Goal: Task Accomplishment & Management: Use online tool/utility

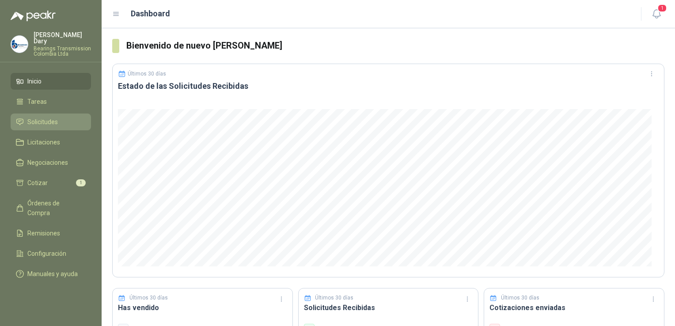
click at [46, 120] on span "Solicitudes" at bounding box center [42, 122] width 30 height 10
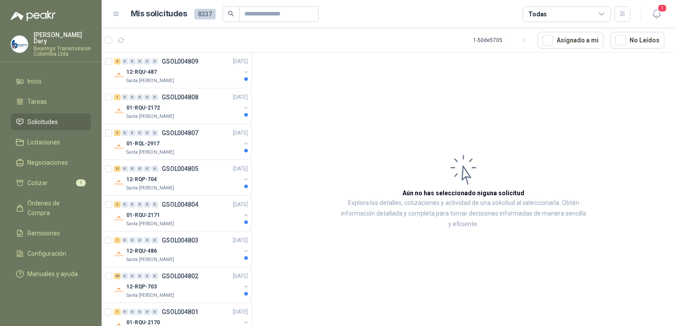
click at [46, 120] on span "Solicitudes" at bounding box center [42, 122] width 30 height 10
click at [185, 65] on div "4 0 0 0 0 0 GSOL004809 [DATE]" at bounding box center [182, 61] width 136 height 11
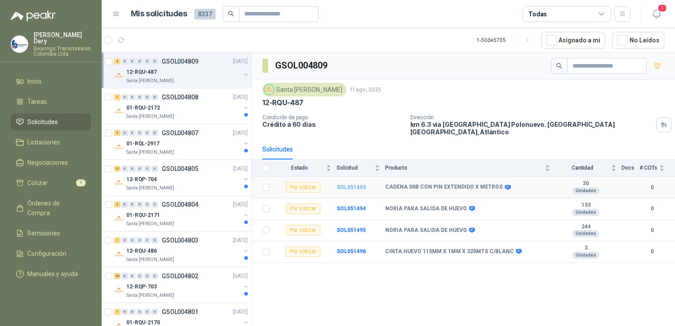
click at [347, 184] on b "SOL051493" at bounding box center [351, 187] width 29 height 6
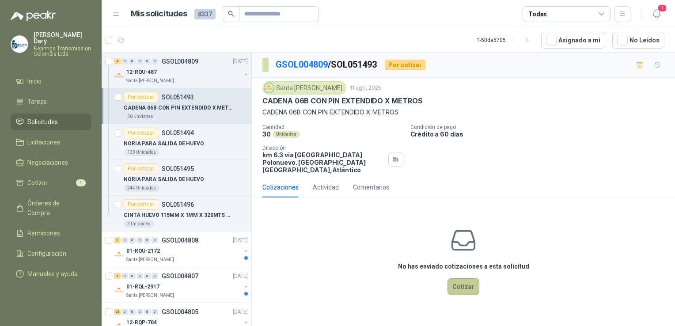
click at [465, 205] on button "Cotizar" at bounding box center [464, 286] width 32 height 17
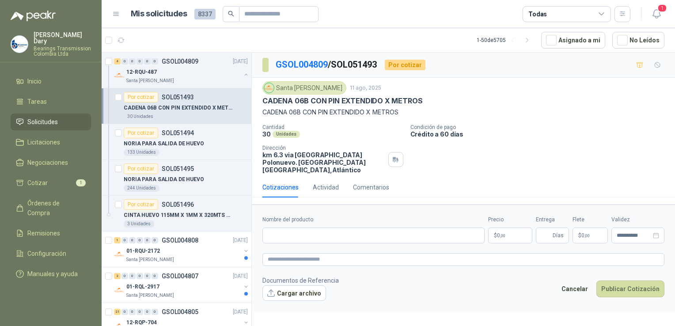
click at [509, 205] on p "$ 0 ,00" at bounding box center [510, 236] width 44 height 16
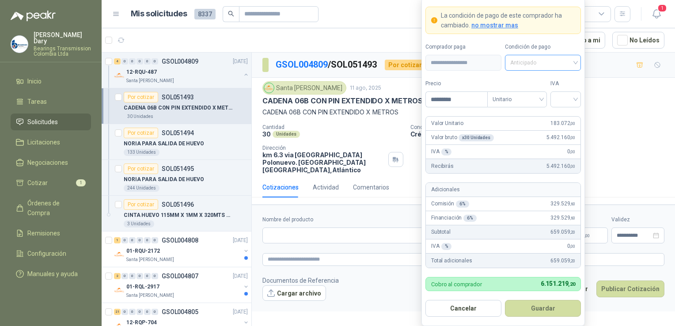
click at [575, 62] on span "Anticipado" at bounding box center [542, 62] width 65 height 13
type input "*********"
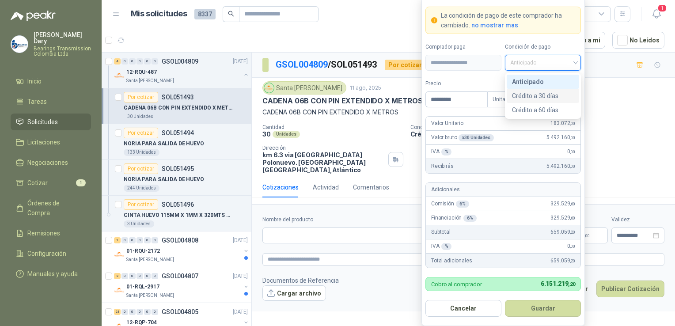
click at [544, 96] on div "Crédito a 30 días" at bounding box center [543, 96] width 62 height 10
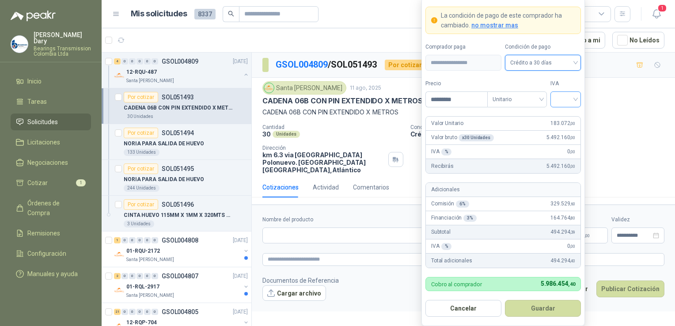
drag, startPoint x: 560, startPoint y: 103, endPoint x: 565, endPoint y: 103, distance: 4.9
click at [561, 103] on input "search" at bounding box center [566, 98] width 20 height 13
click at [566, 119] on div "19%" at bounding box center [566, 119] width 16 height 10
click at [292, 205] on div "Nombre del producto" at bounding box center [374, 230] width 222 height 28
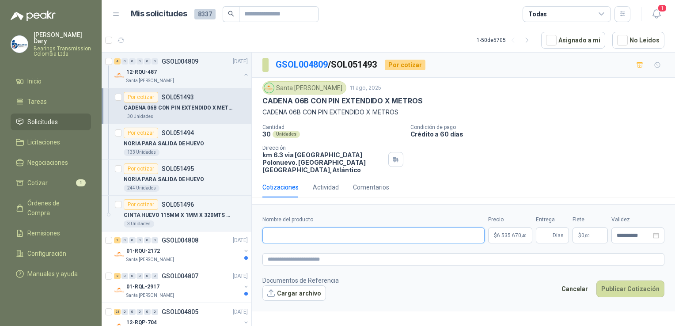
click at [288, 205] on input "Nombre del producto" at bounding box center [374, 236] width 222 height 16
type input "*"
type input "**********"
click at [557, 205] on span "Días" at bounding box center [558, 235] width 11 height 15
type input "*"
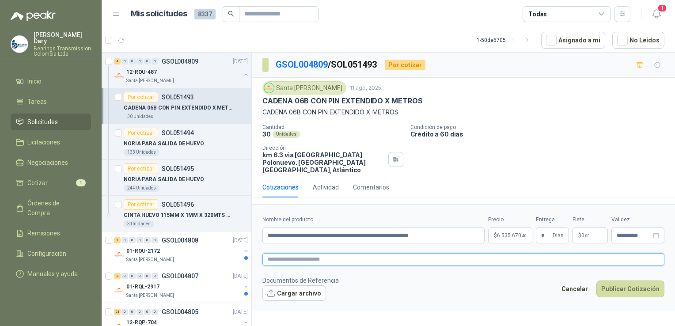
click at [321, 205] on textarea at bounding box center [464, 259] width 402 height 13
click at [344, 205] on textarea at bounding box center [464, 259] width 402 height 13
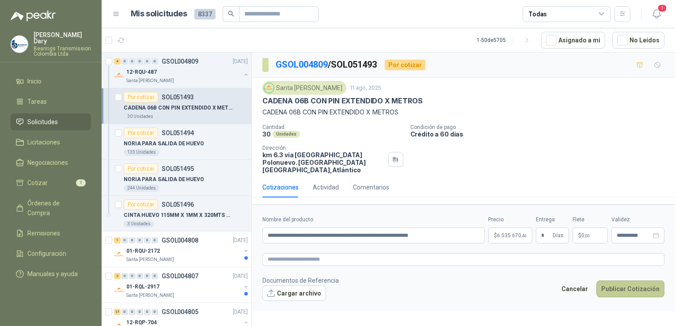
click at [617, 205] on button "Publicar Cotización" at bounding box center [631, 289] width 68 height 17
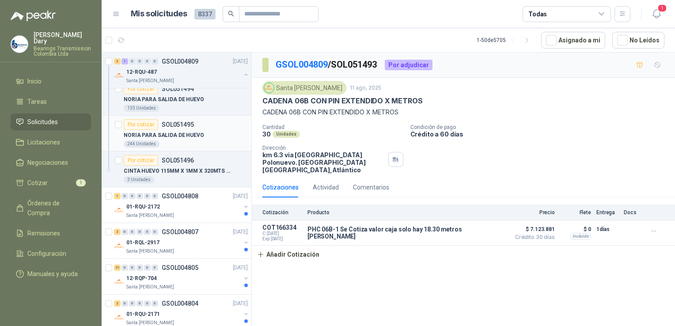
scroll to position [88, 0]
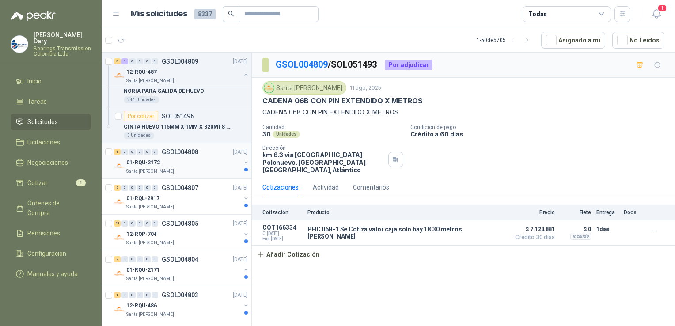
click at [191, 153] on p "GSOL004808" at bounding box center [180, 152] width 37 height 6
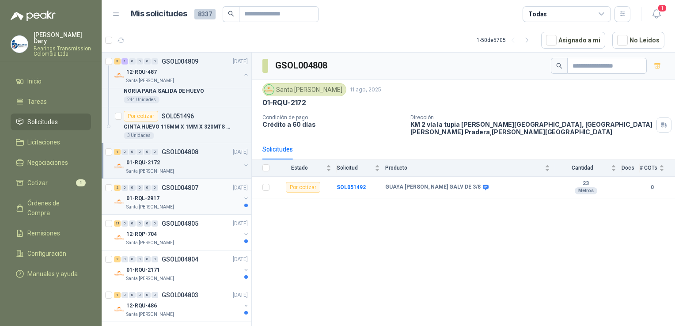
click at [185, 189] on p "GSOL004807" at bounding box center [180, 188] width 37 height 6
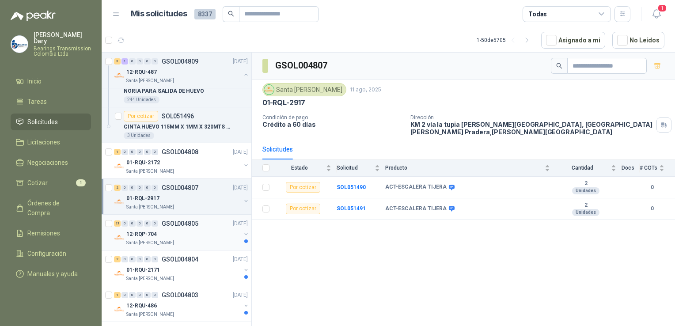
click at [184, 205] on p "GSOL004805" at bounding box center [180, 224] width 37 height 6
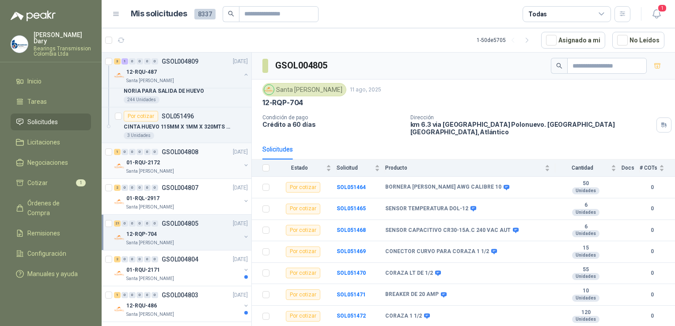
click at [170, 164] on div "01-RQU-2172" at bounding box center [183, 162] width 114 height 11
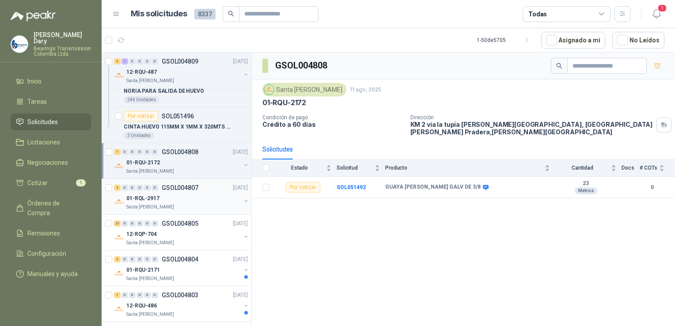
click at [171, 196] on div "01-RQL-2917" at bounding box center [183, 198] width 114 height 11
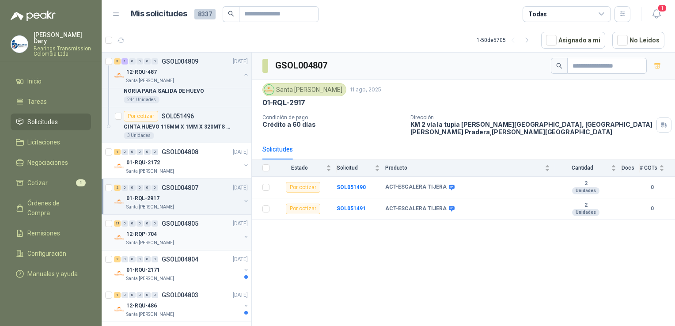
click at [182, 205] on div "12-RQP-704" at bounding box center [183, 234] width 114 height 11
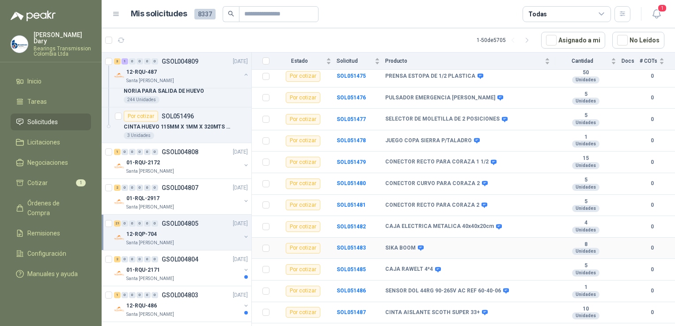
scroll to position [292, 0]
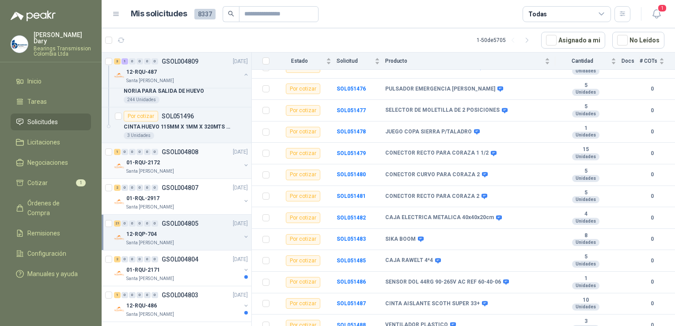
click at [172, 164] on div "01-RQU-2172" at bounding box center [183, 162] width 114 height 11
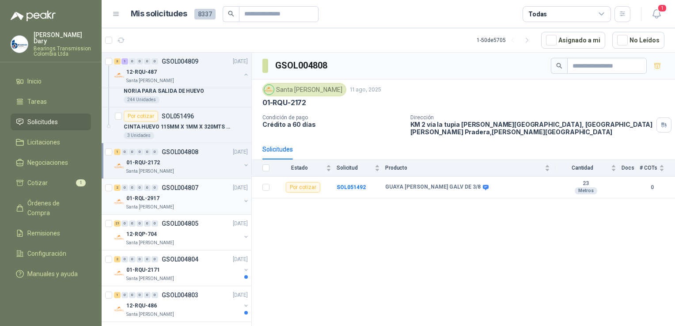
click at [173, 205] on div "Santa [PERSON_NAME]" at bounding box center [183, 207] width 114 height 7
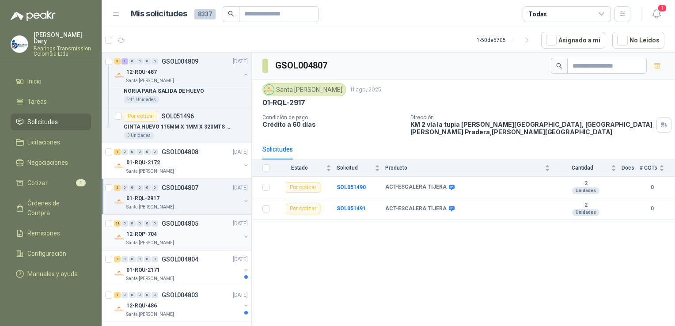
click at [183, 205] on div "12-RQP-704" at bounding box center [183, 234] width 114 height 11
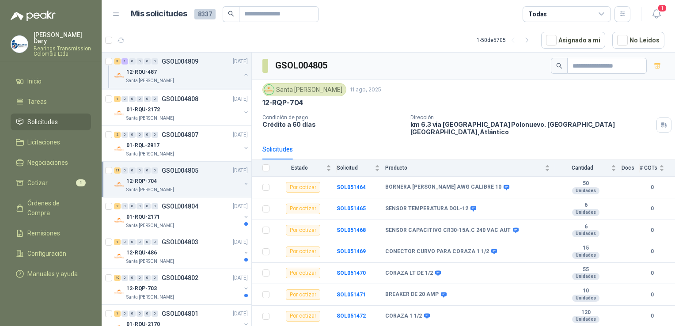
scroll to position [177, 0]
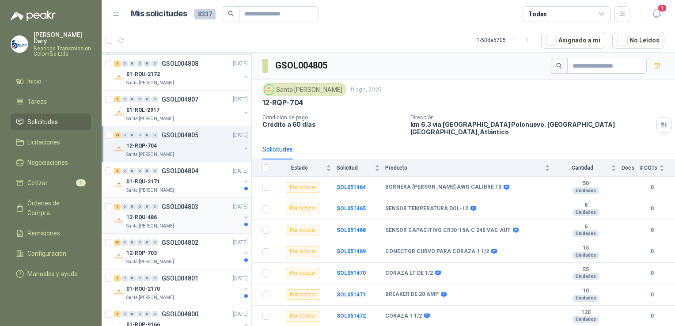
click at [186, 205] on div "Santa [PERSON_NAME]" at bounding box center [183, 226] width 114 height 7
click at [188, 205] on div "12-RQP-703" at bounding box center [183, 253] width 114 height 11
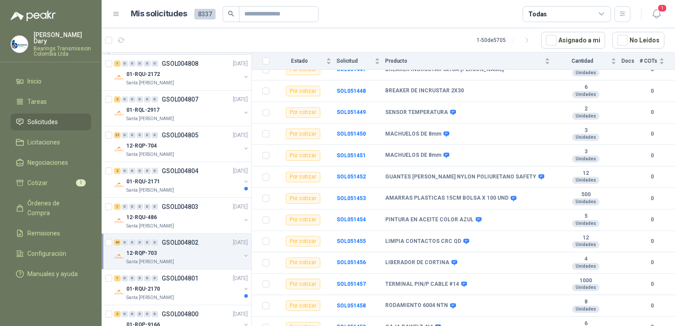
scroll to position [700, 0]
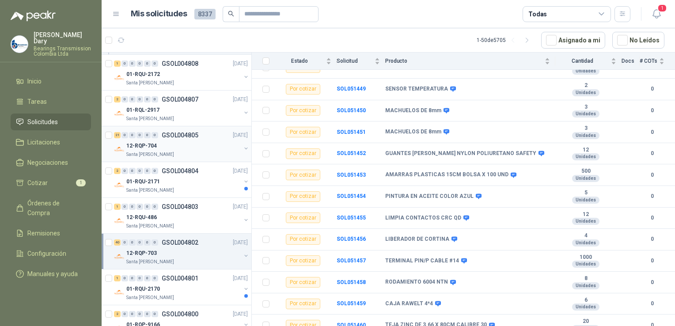
click at [179, 133] on p "GSOL004805" at bounding box center [180, 135] width 37 height 6
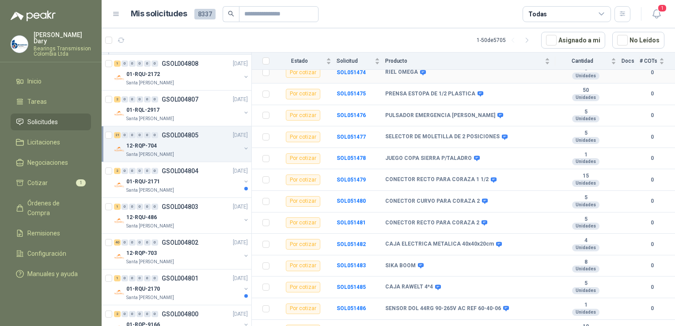
scroll to position [292, 0]
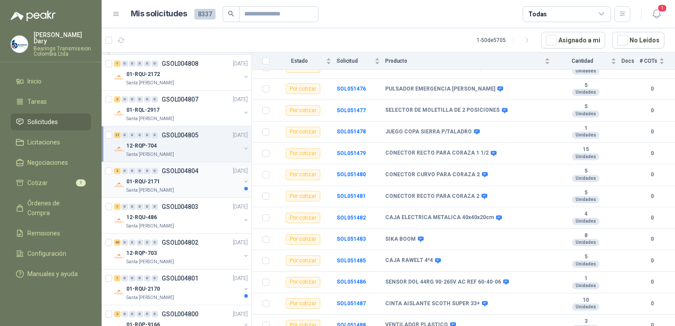
click at [175, 171] on p "GSOL004804" at bounding box center [180, 171] width 37 height 6
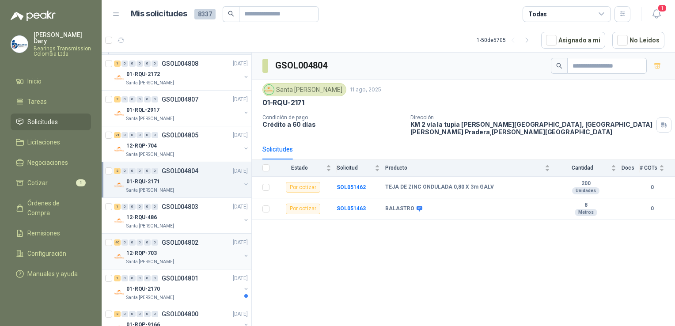
click at [180, 205] on p "GSOL004802" at bounding box center [180, 243] width 37 height 6
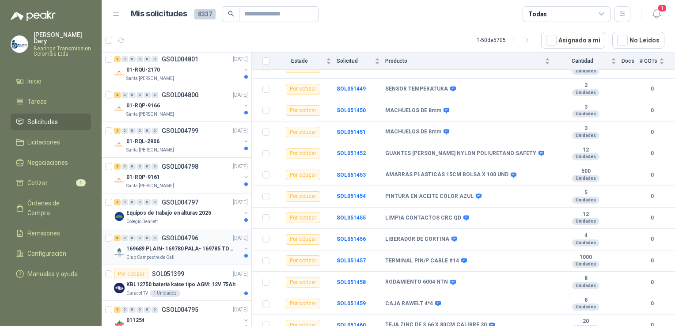
scroll to position [442, 0]
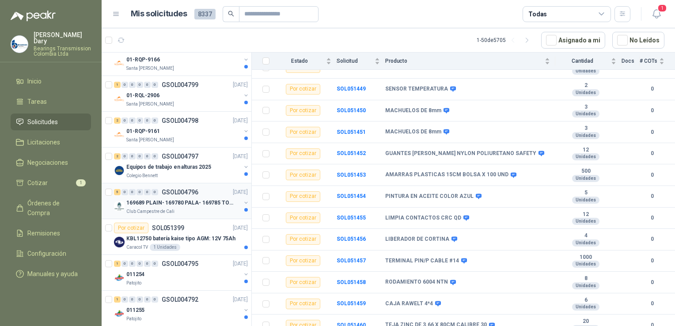
click at [183, 194] on p "GSOL004796" at bounding box center [180, 192] width 37 height 6
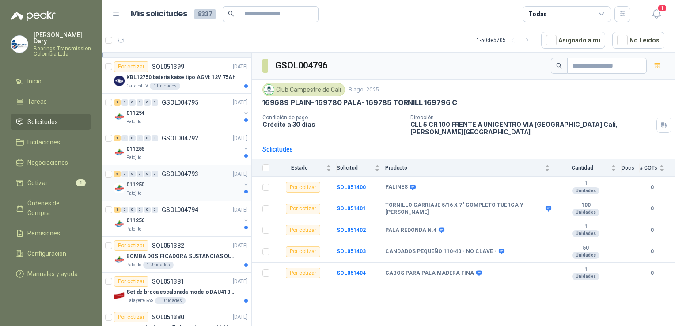
scroll to position [619, 0]
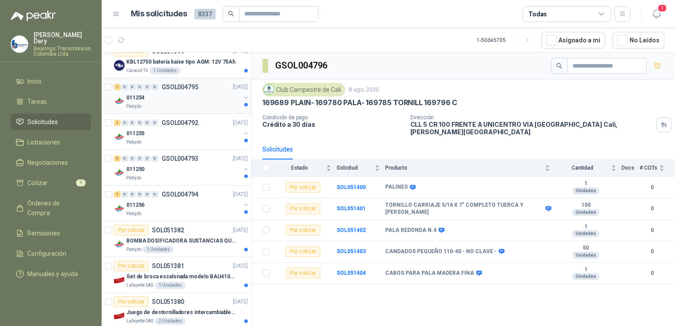
click at [191, 86] on p "GSOL004795" at bounding box center [180, 87] width 37 height 6
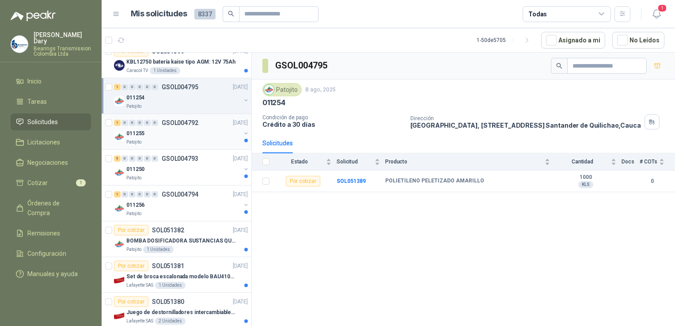
click at [182, 120] on p "GSOL004792" at bounding box center [180, 123] width 37 height 6
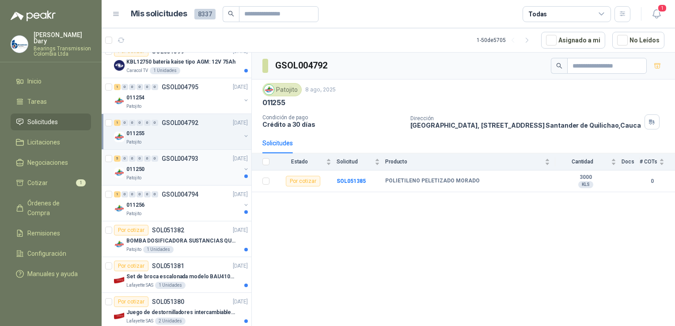
click at [171, 150] on div "5 0 0 0 0 0 GSOL004793 [DATE] 011250 Patojito" at bounding box center [177, 168] width 150 height 36
click at [192, 194] on p "GSOL004794" at bounding box center [180, 194] width 37 height 6
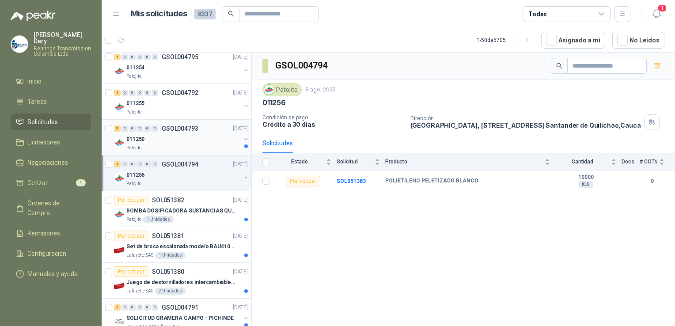
scroll to position [663, 0]
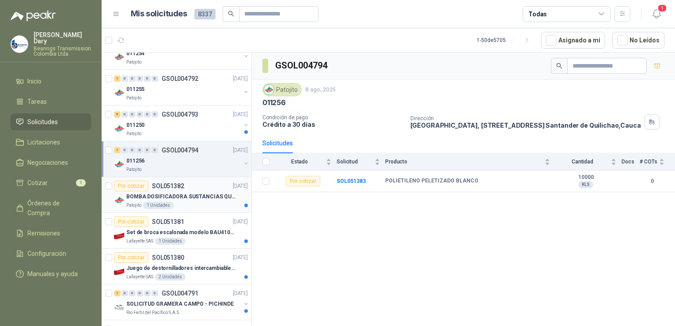
click at [189, 194] on p "BOMBA DOSIFICADORA SUSTANCIAS QUIMICAS" at bounding box center [181, 197] width 110 height 8
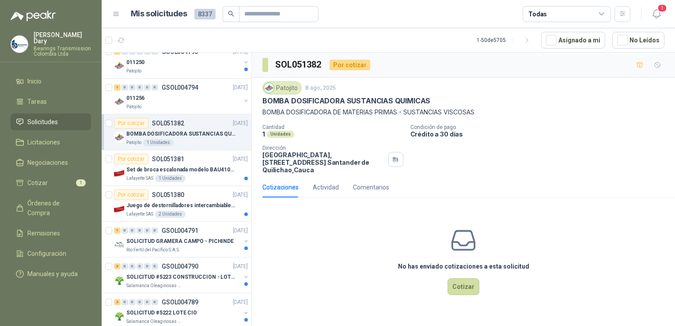
scroll to position [751, 0]
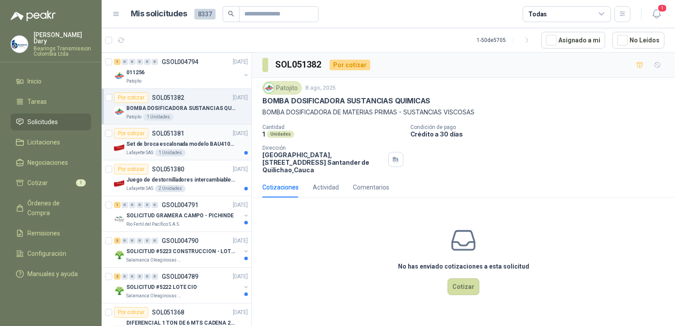
click at [198, 149] on div "Lafayette SAS 1 Unidades" at bounding box center [187, 152] width 122 height 7
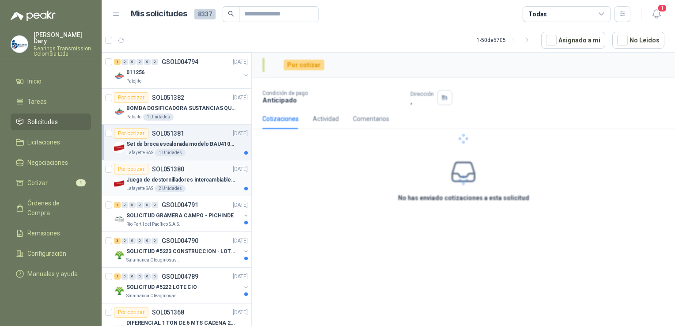
click at [194, 176] on p "Juego de destornilladores intercambiables de mango aislados Ref: 32288" at bounding box center [181, 180] width 110 height 8
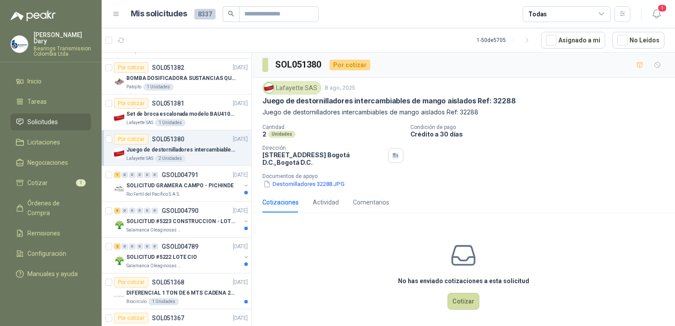
scroll to position [796, 0]
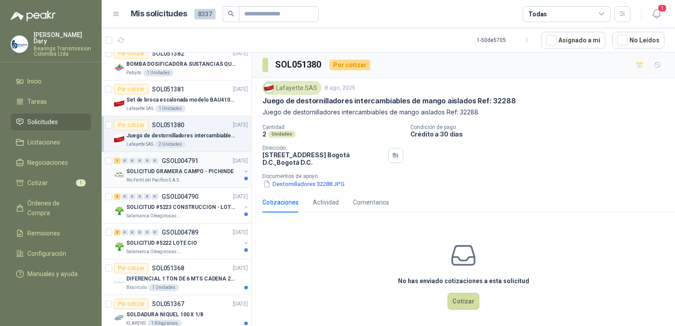
click at [189, 168] on p "SOLICITUD GRAMERA CAMPO - PICHINDE" at bounding box center [179, 172] width 107 height 8
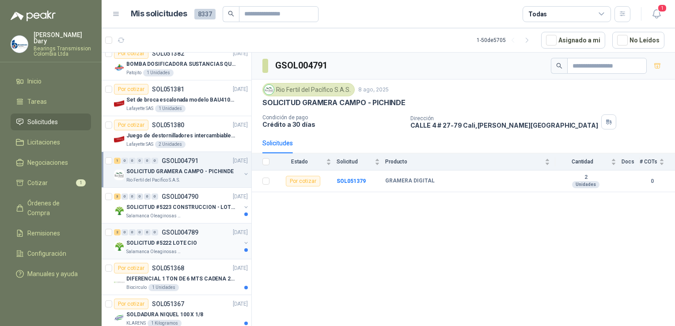
click at [183, 205] on p "GSOL004789" at bounding box center [180, 232] width 37 height 6
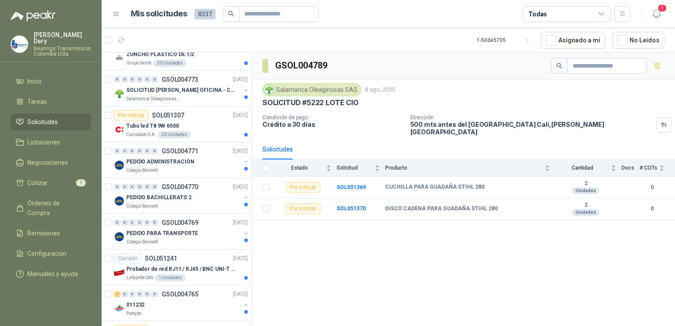
scroll to position [1326, 0]
